Goal: Information Seeking & Learning: Learn about a topic

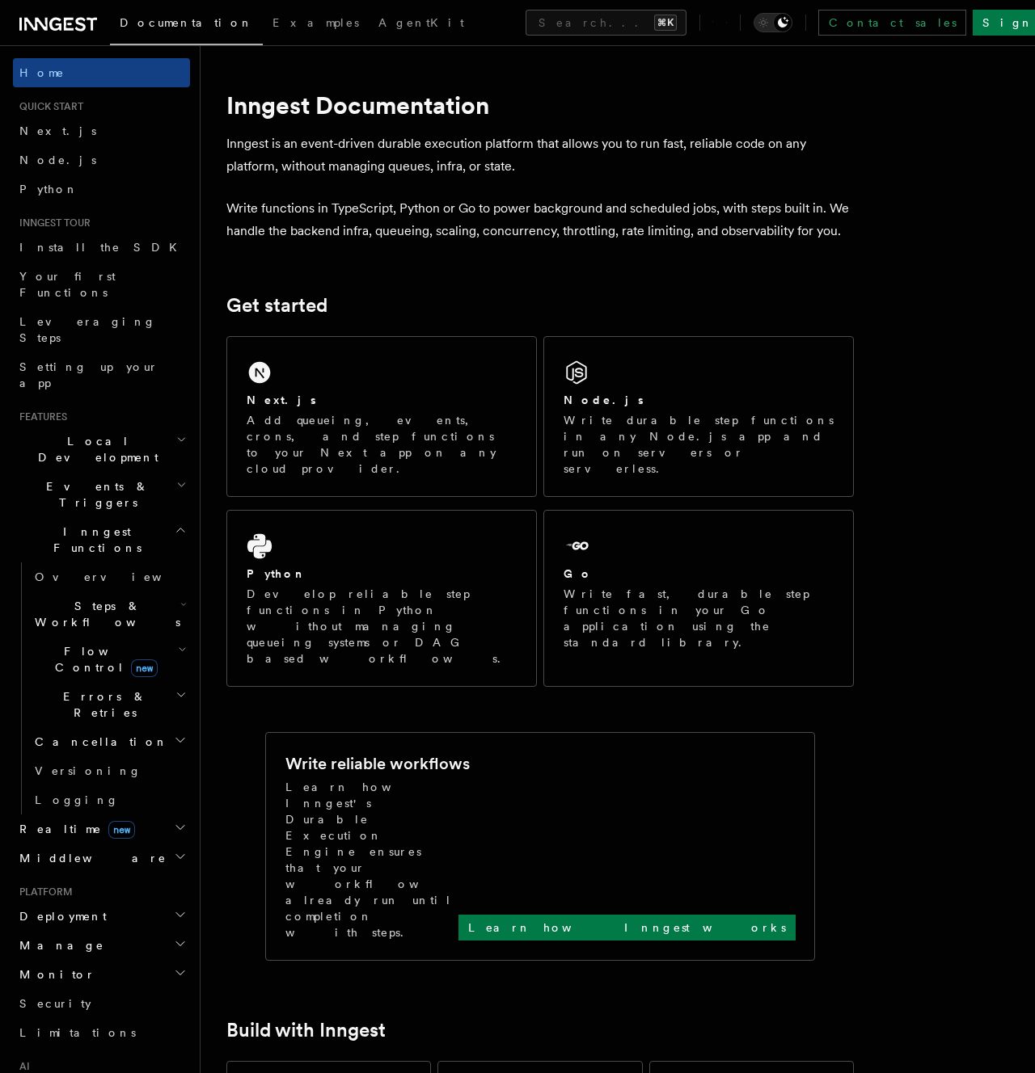
click at [574, 224] on p "Write functions in TypeScript, Python or Go to power background and scheduled j…" at bounding box center [539, 219] width 627 height 45
click at [186, 908] on icon "button" at bounding box center [180, 914] width 13 height 13
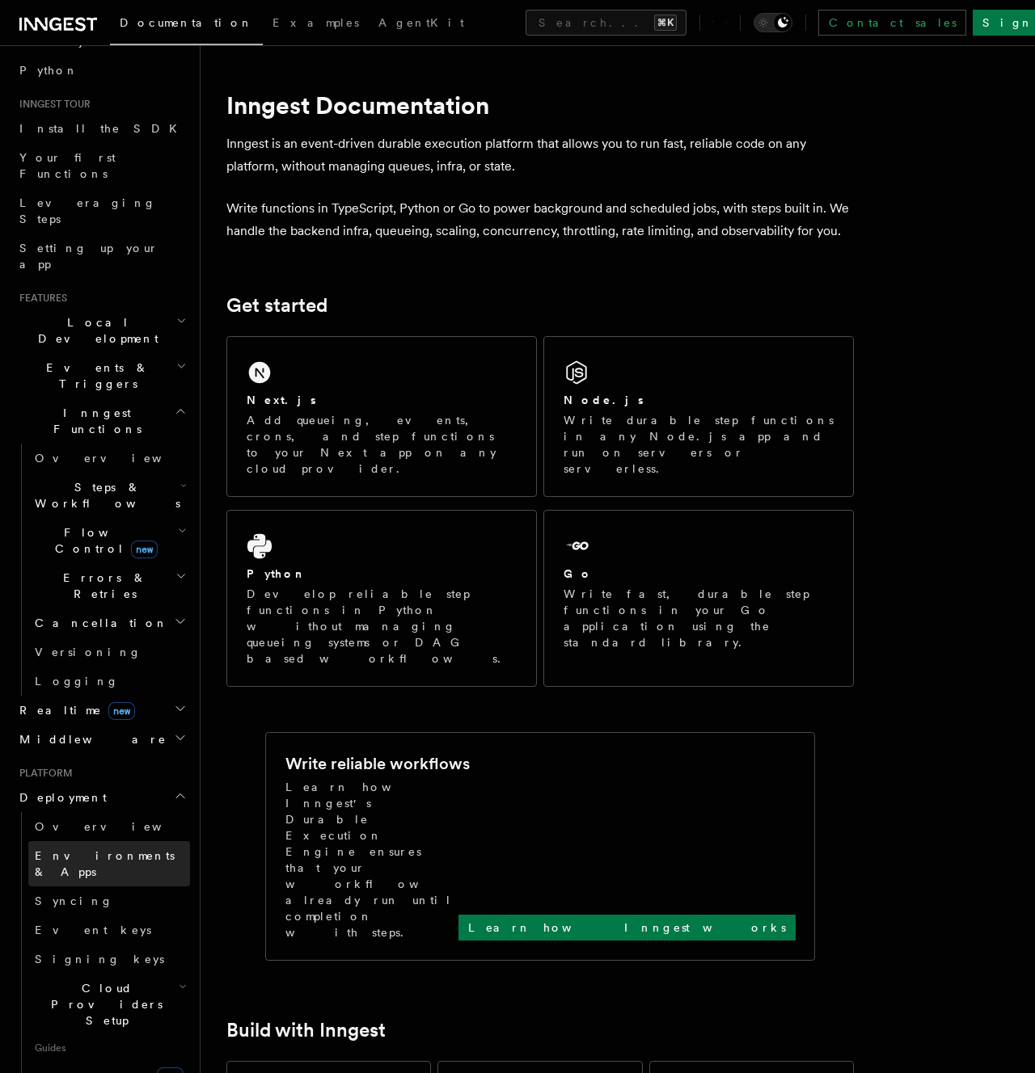
scroll to position [130, 0]
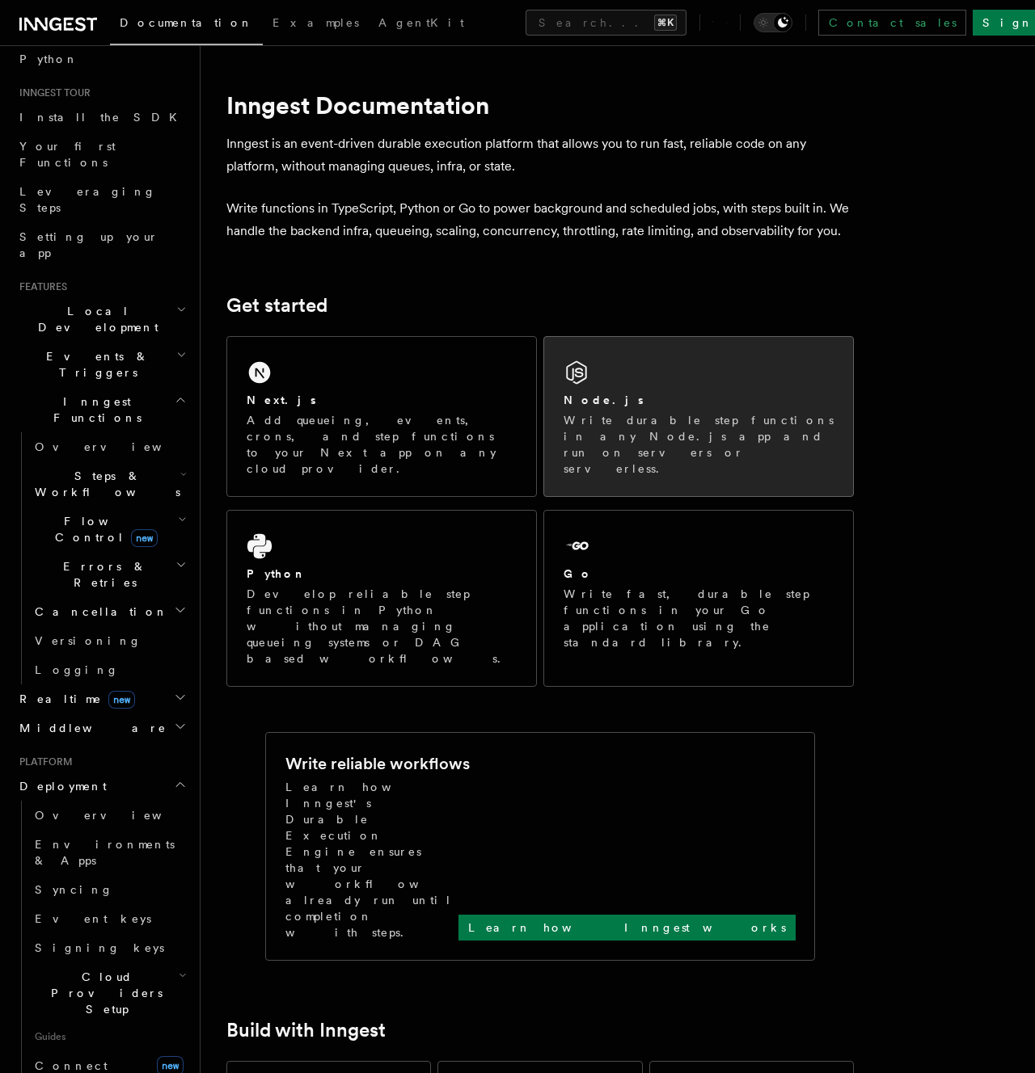
click at [684, 394] on div "Node.js" at bounding box center [698, 400] width 270 height 17
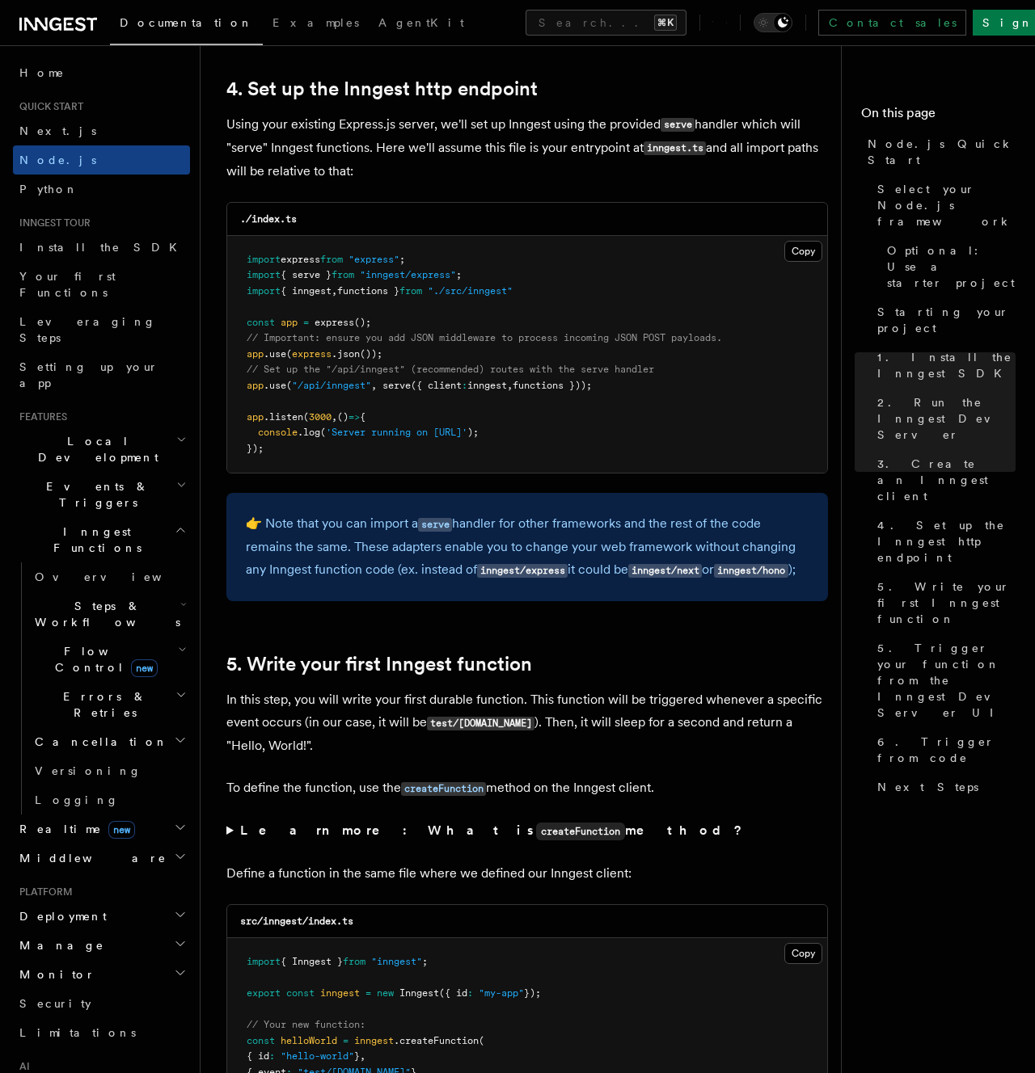
scroll to position [2442, 0]
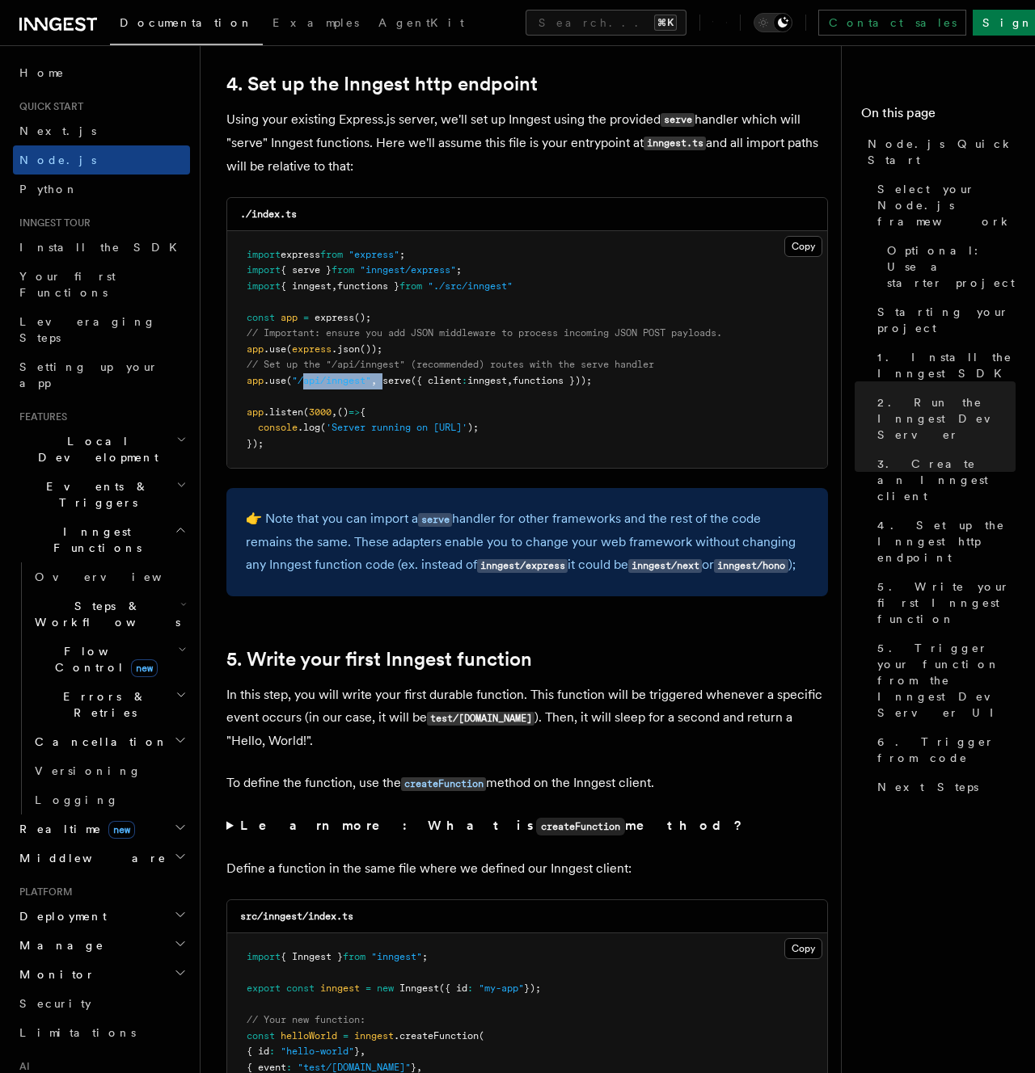
drag, startPoint x: 307, startPoint y: 389, endPoint x: 387, endPoint y: 389, distance: 80.0
click at [387, 389] on pre "import express from "express" ; import { serve } from "inngest/express" ; impor…" at bounding box center [527, 350] width 600 height 238
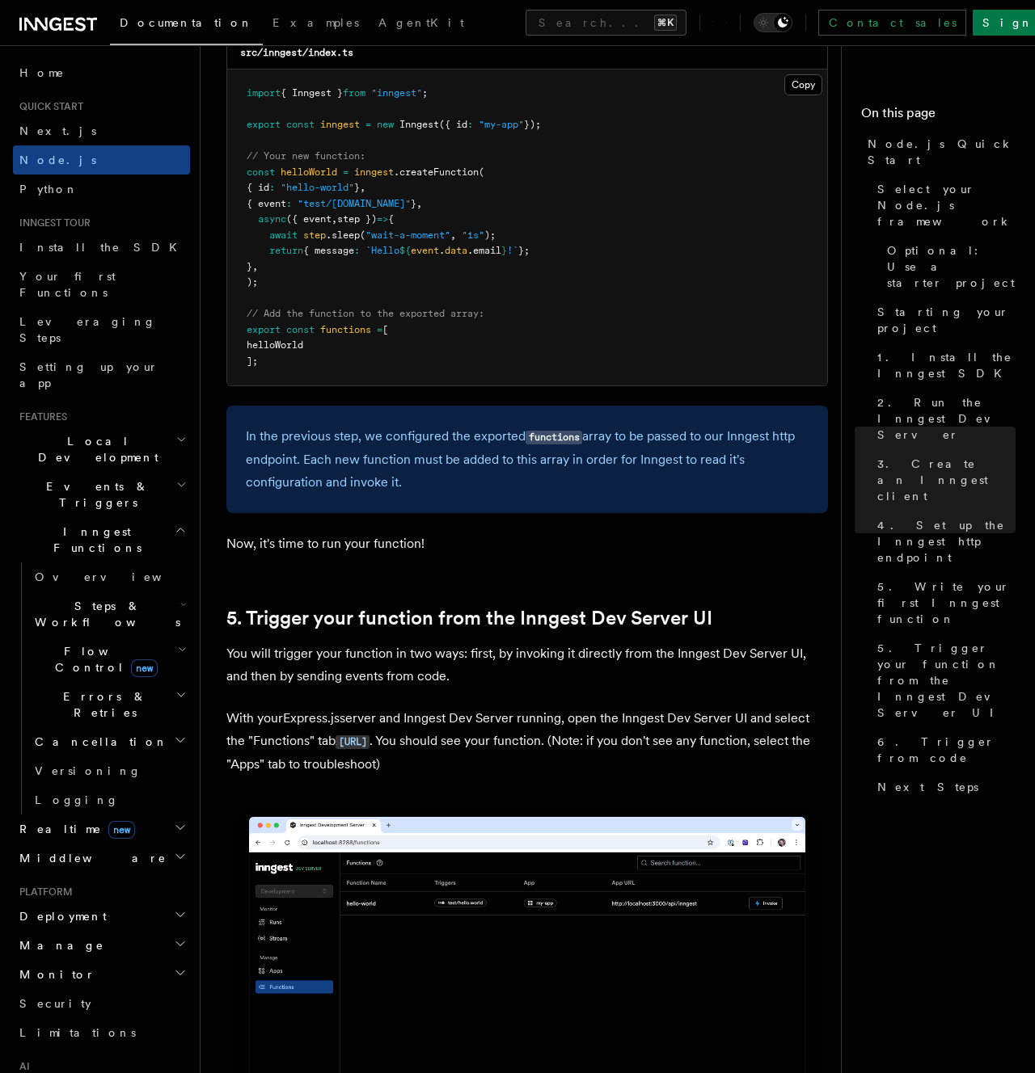
scroll to position [3307, 0]
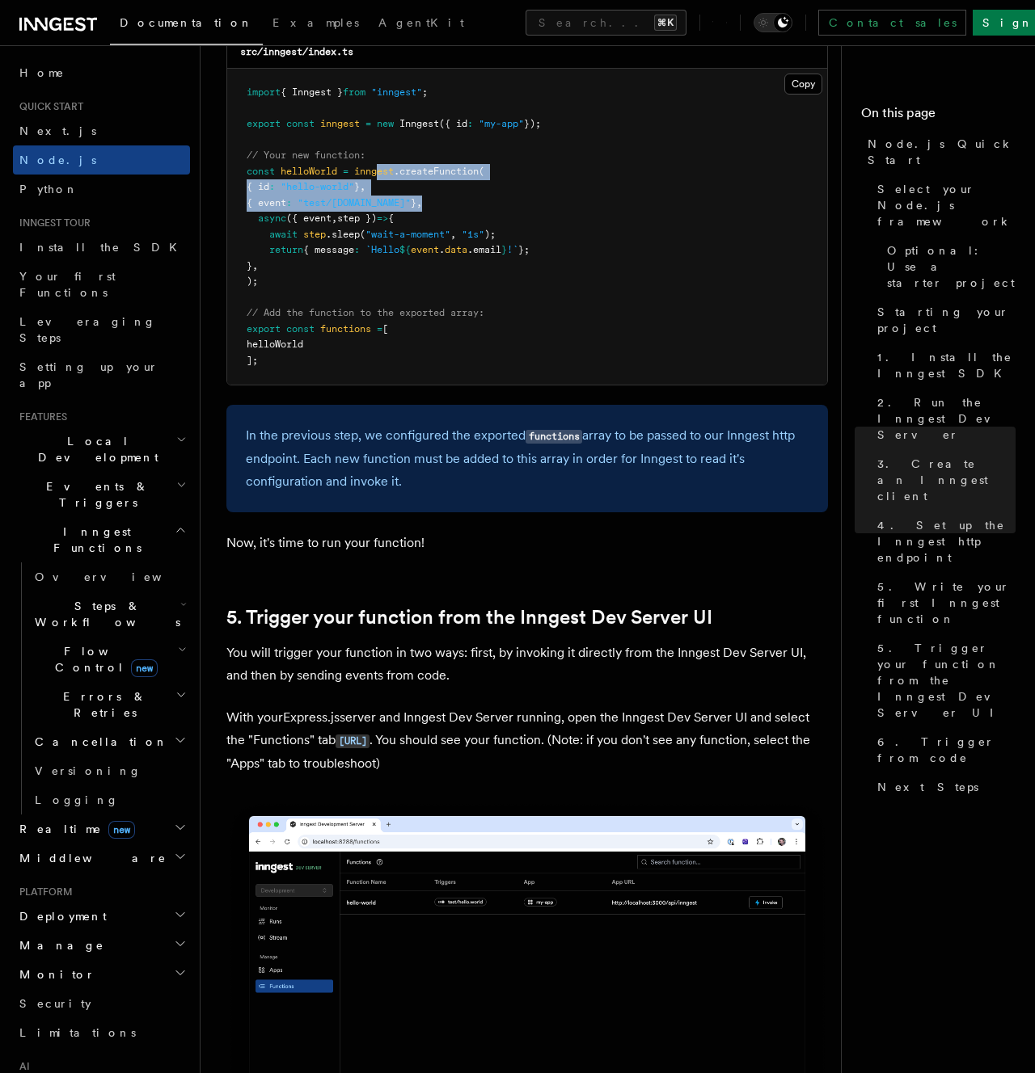
drag, startPoint x: 378, startPoint y: 196, endPoint x: 492, endPoint y: 238, distance: 121.5
click at [492, 236] on pre "import { Inngest } from "inngest" ; export const inngest = new Inngest ({ id : …" at bounding box center [527, 227] width 600 height 316
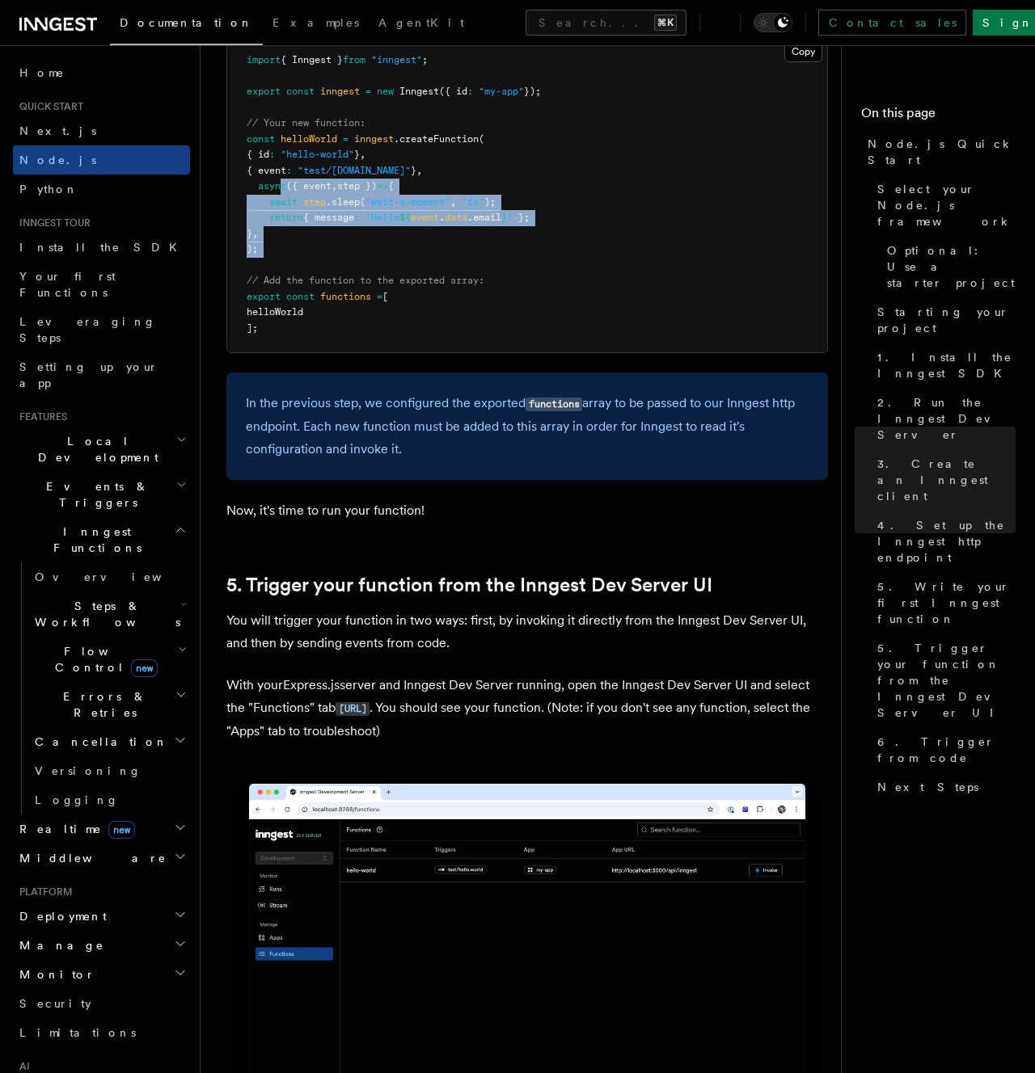
drag, startPoint x: 384, startPoint y: 291, endPoint x: 278, endPoint y: 210, distance: 133.2
click at [278, 210] on pre "import { Inngest } from "inngest" ; export const inngest = new Inngest ({ id : …" at bounding box center [527, 194] width 600 height 316
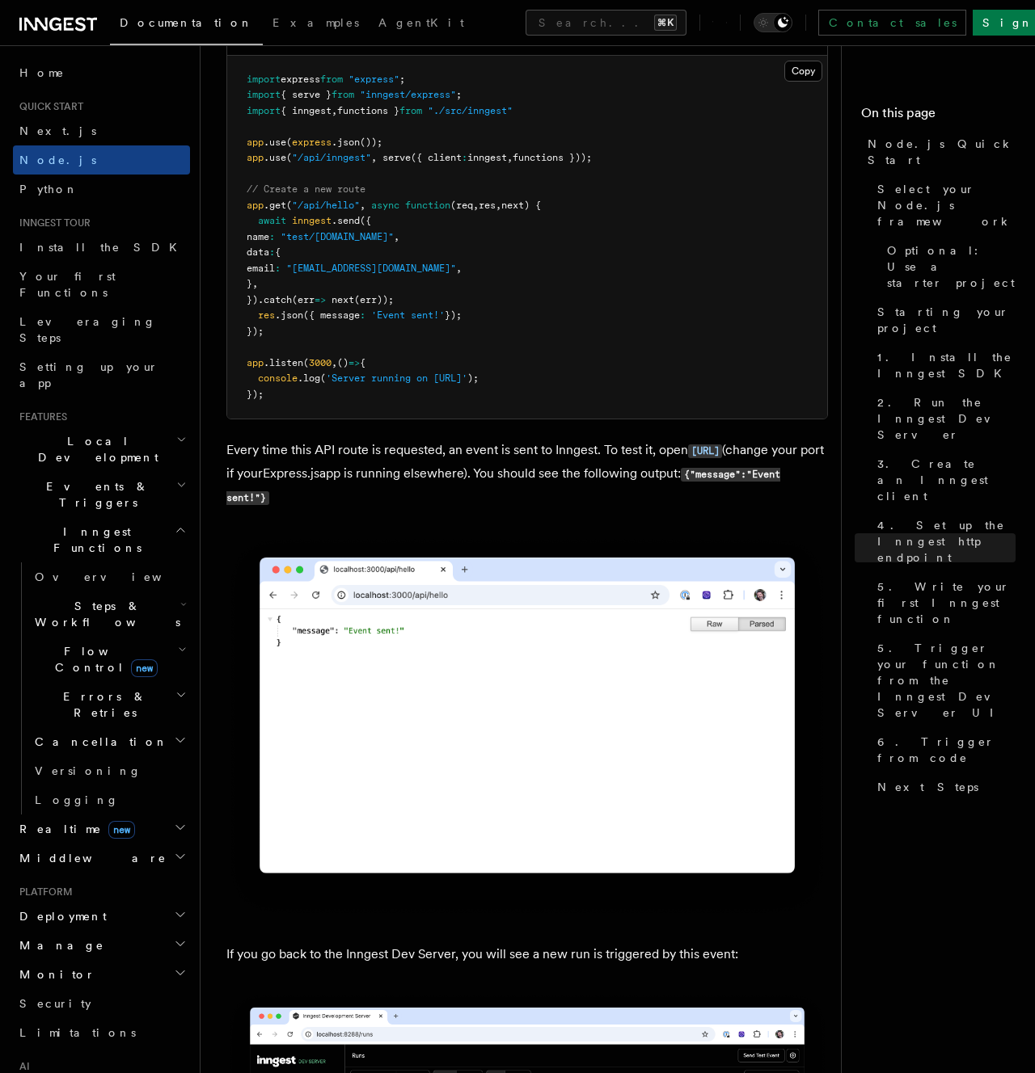
scroll to position [8427, 0]
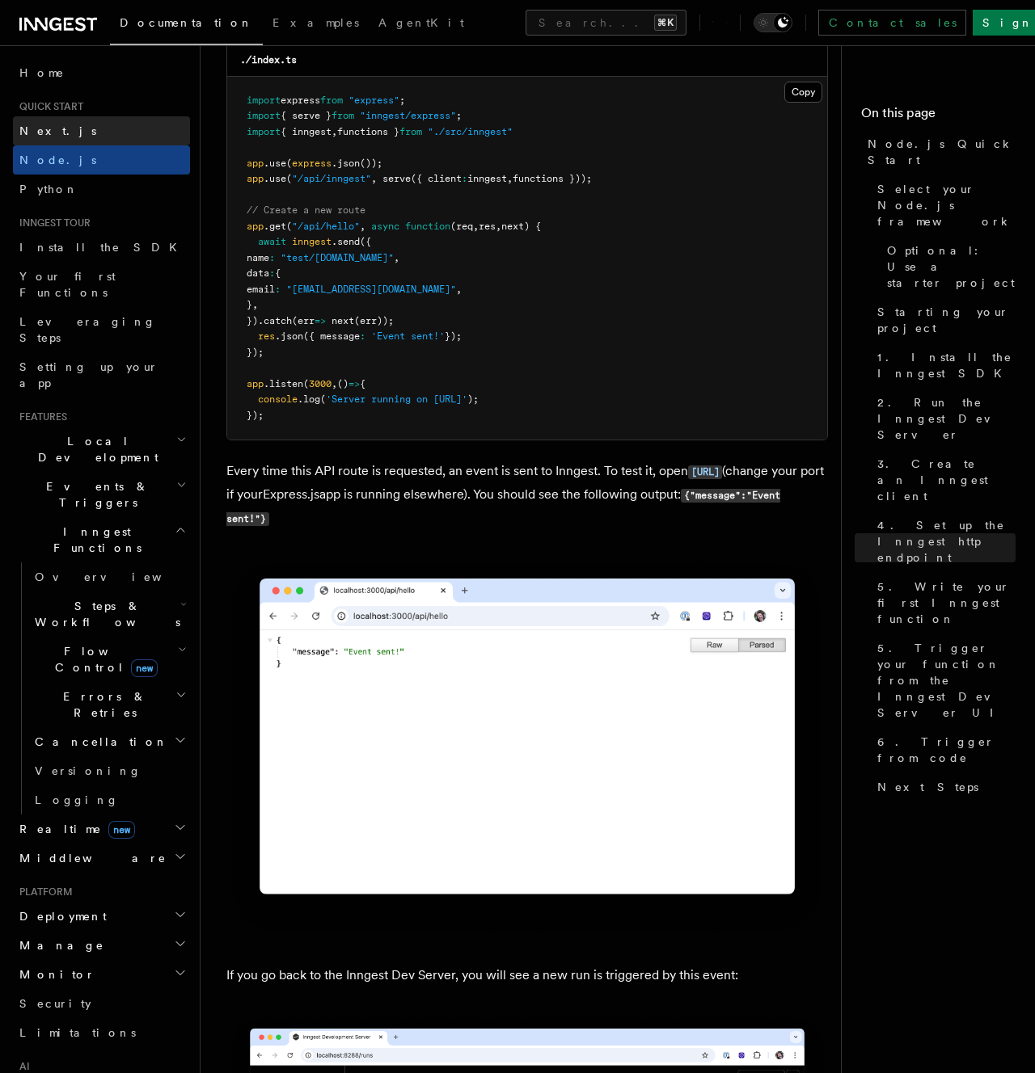
click at [44, 129] on span "Next.js" at bounding box center [57, 130] width 77 height 13
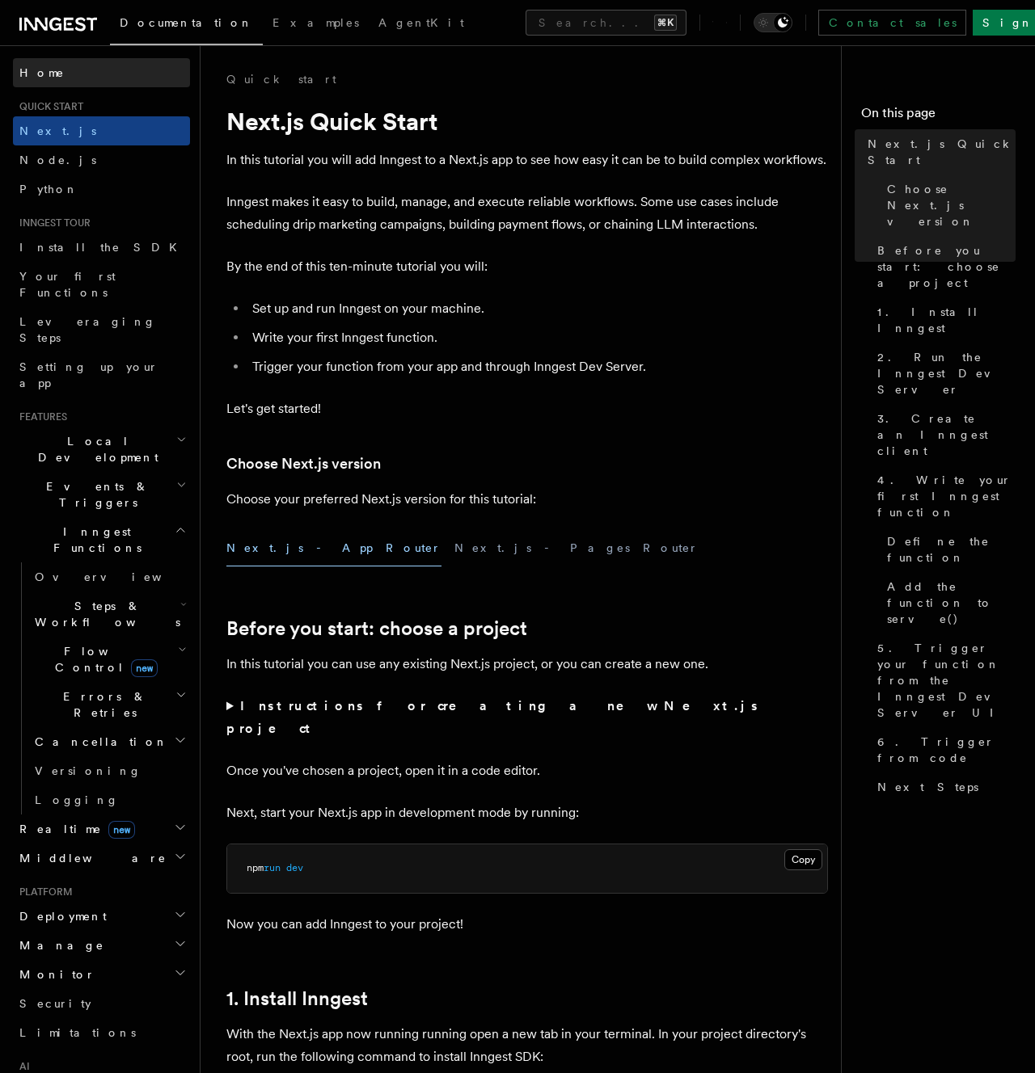
click at [48, 64] on link "Home" at bounding box center [101, 72] width 177 height 29
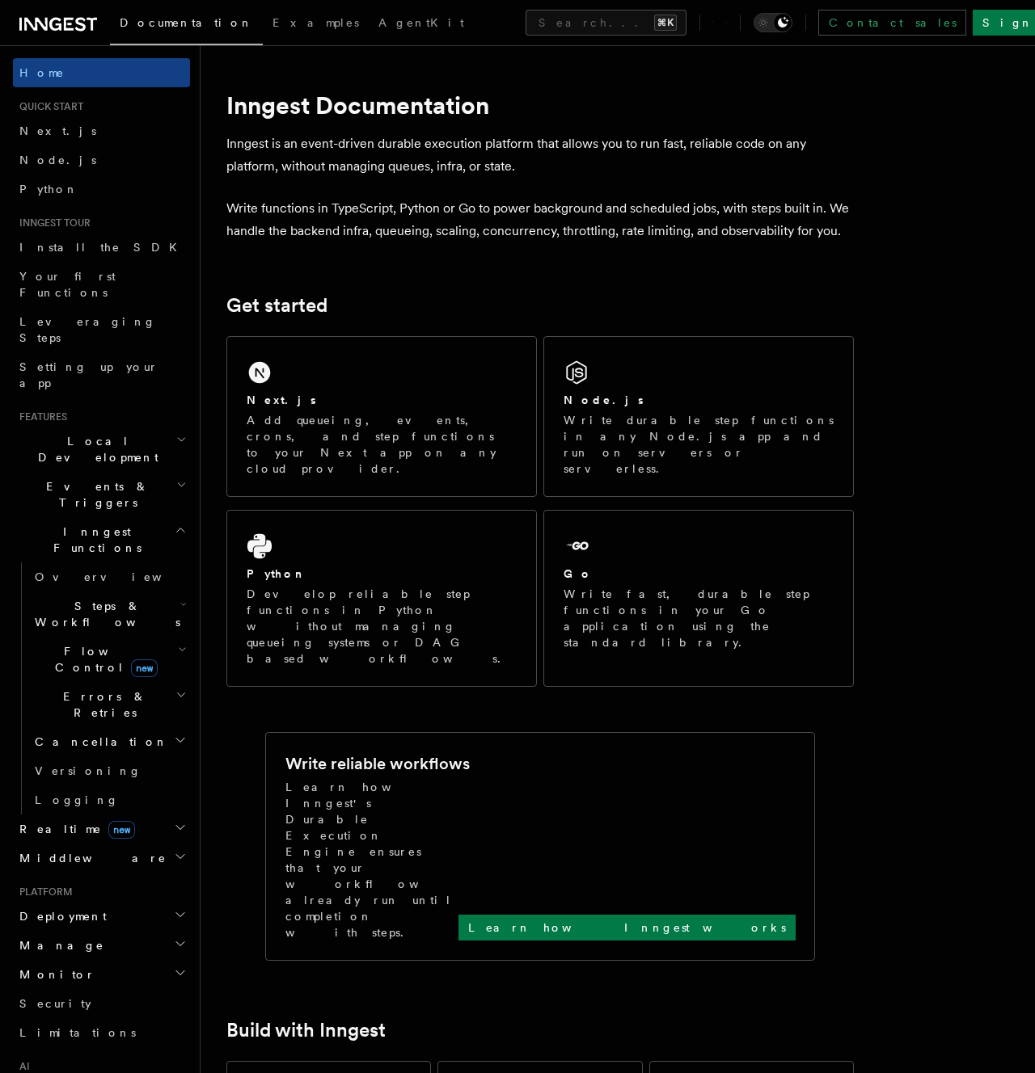
click at [502, 177] on p "Inngest is an event-driven durable execution platform that allows you to run fa…" at bounding box center [539, 155] width 627 height 45
